Goal: Task Accomplishment & Management: Manage account settings

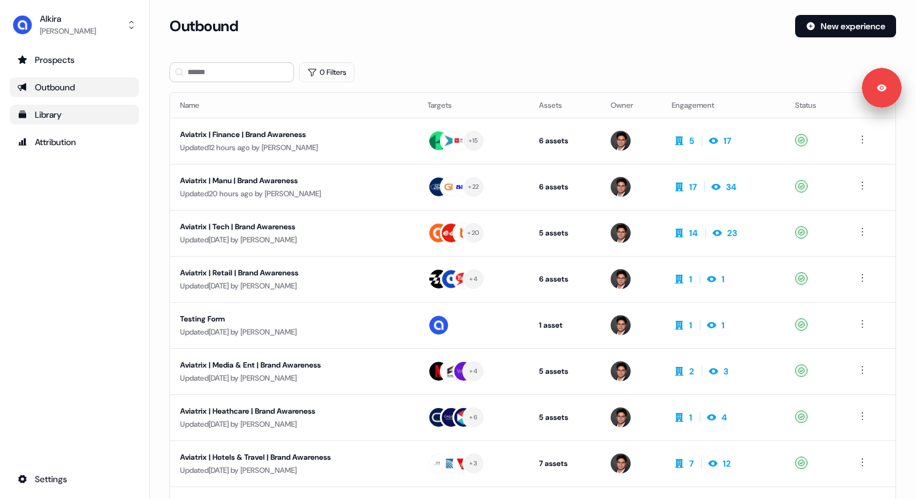
click at [77, 119] on div "Library" at bounding box center [74, 114] width 114 height 12
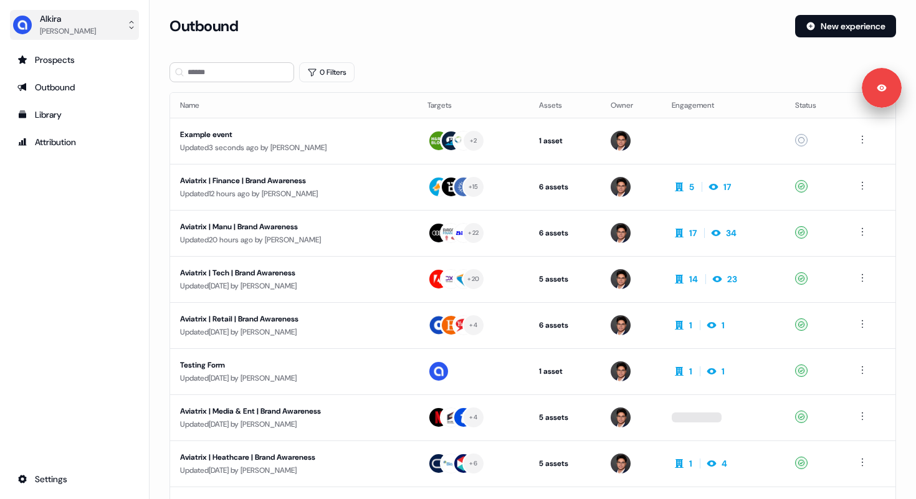
click at [56, 29] on div "[PERSON_NAME]" at bounding box center [68, 31] width 56 height 12
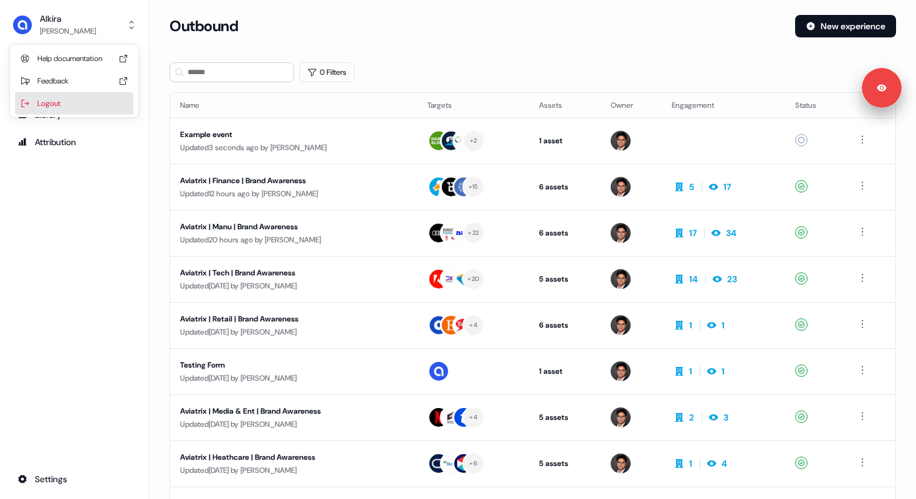
click at [66, 97] on div "Logout" at bounding box center [74, 103] width 118 height 22
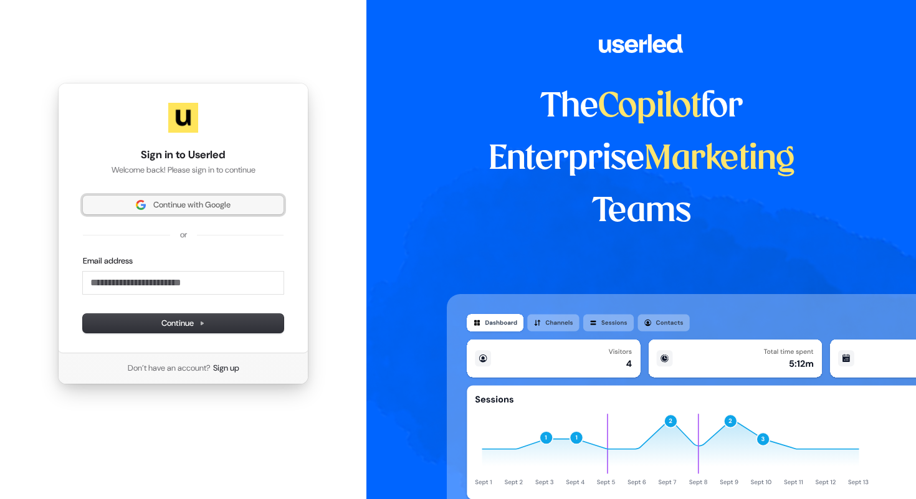
click at [201, 204] on span "Continue with Google" at bounding box center [191, 204] width 77 height 11
